Goal: Information Seeking & Learning: Find specific fact

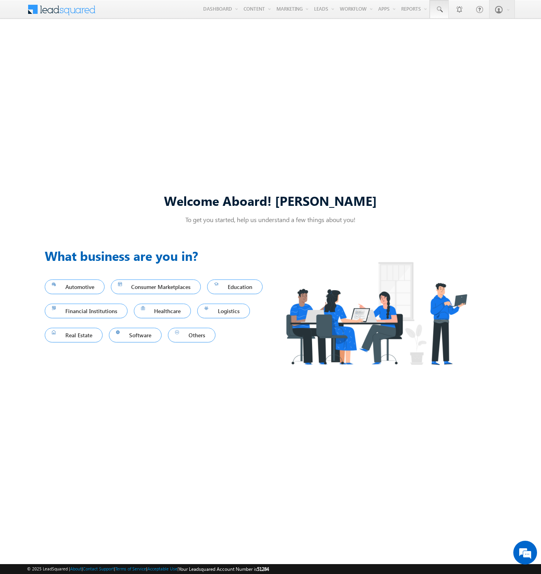
click at [439, 10] on span at bounding box center [439, 10] width 8 height 8
type input "8921272421"
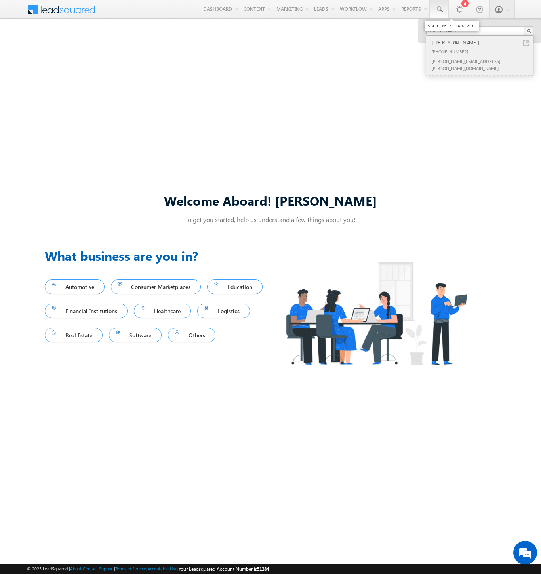
click at [483, 42] on div "[PERSON_NAME]" at bounding box center [483, 42] width 106 height 9
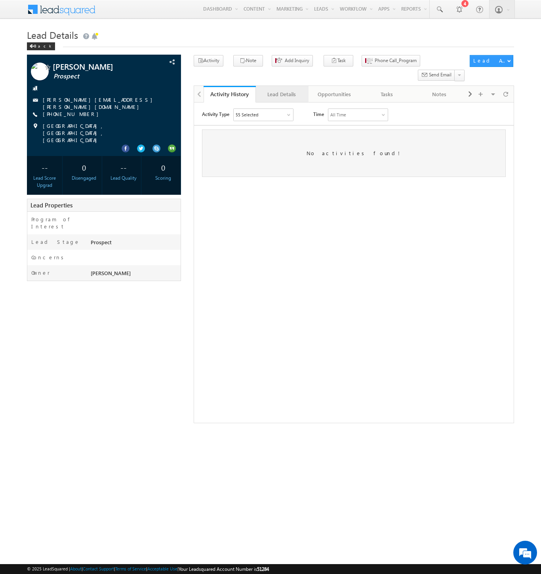
click at [281, 89] on div "Lead Details" at bounding box center [281, 94] width 39 height 10
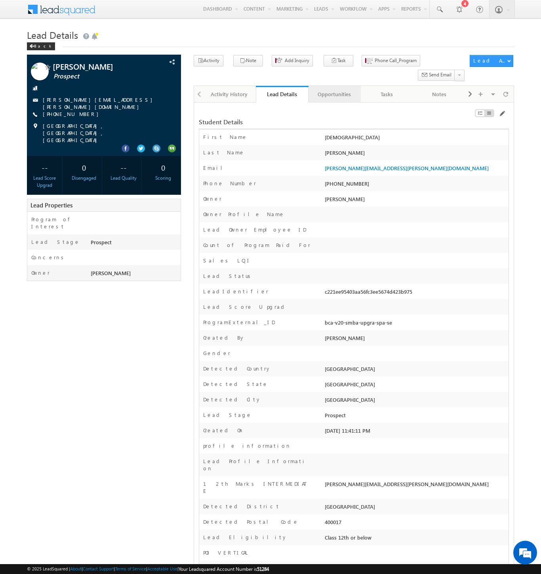
click at [334, 89] on div "Opportunities" at bounding box center [334, 94] width 39 height 10
